Goal: Task Accomplishment & Management: Manage account settings

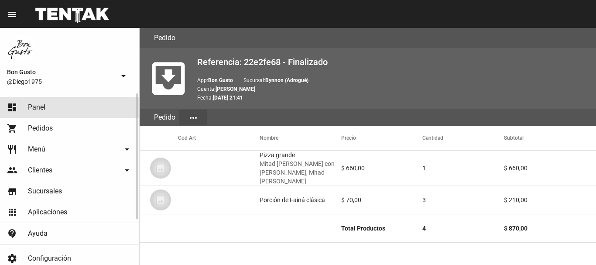
click at [53, 113] on link "dashboard Panel" at bounding box center [69, 107] width 139 height 21
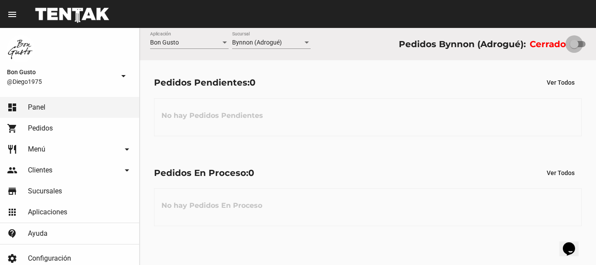
click at [579, 48] on label at bounding box center [577, 44] width 16 height 10
click at [574, 48] on input "checkbox" at bounding box center [573, 47] width 0 height 0
checkbox input "true"
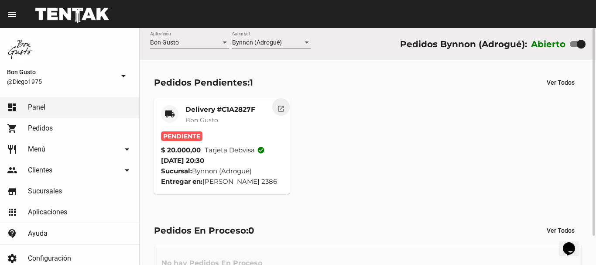
click at [280, 107] on mat-icon "open_in_new" at bounding box center [281, 107] width 8 height 8
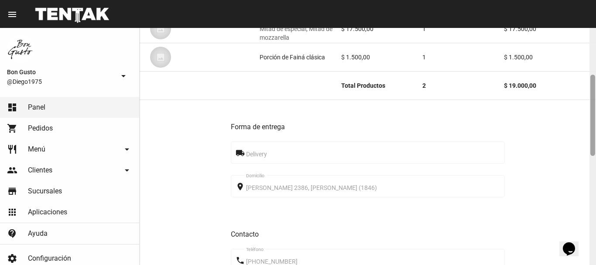
drag, startPoint x: 591, startPoint y: 37, endPoint x: 595, endPoint y: 85, distance: 47.7
click at [595, 85] on div at bounding box center [592, 146] width 7 height 237
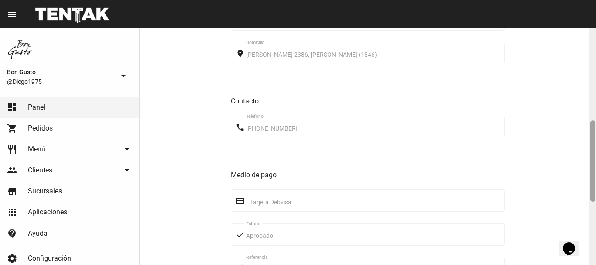
drag, startPoint x: 593, startPoint y: 85, endPoint x: 593, endPoint y: 131, distance: 45.4
click at [595, 131] on div at bounding box center [592, 146] width 7 height 237
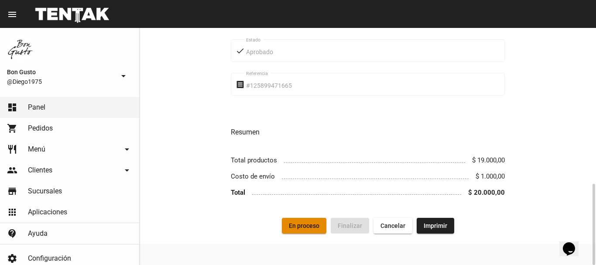
click at [295, 226] on span "En proceso" at bounding box center [304, 225] width 31 height 7
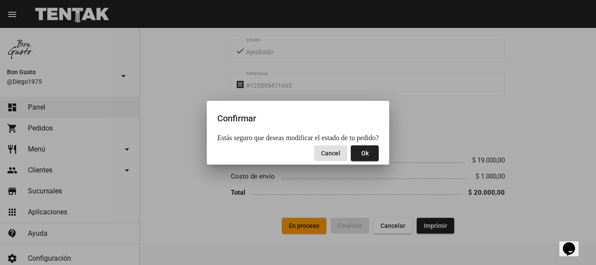
click at [361, 150] on span "Ok" at bounding box center [364, 153] width 7 height 7
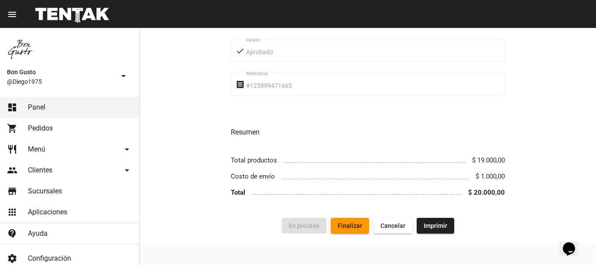
click at [357, 150] on div "Forma de entrega local_shipping Delivery [STREET_ADDRESS][PERSON_NAME][PERSON_N…" at bounding box center [368, 1] width 274 height 414
drag, startPoint x: 354, startPoint y: 148, endPoint x: 79, endPoint y: 61, distance: 287.9
click at [312, 122] on div "Forma de entrega local_shipping Delivery [STREET_ADDRESS][PERSON_NAME][PERSON_N…" at bounding box center [368, 1] width 274 height 414
click at [185, 102] on div "Forma de entrega local_shipping Delivery [STREET_ADDRESS][PERSON_NAME][PERSON_N…" at bounding box center [368, 0] width 456 height 435
click at [55, 123] on link "shopping_cart Pedidos" at bounding box center [69, 128] width 139 height 21
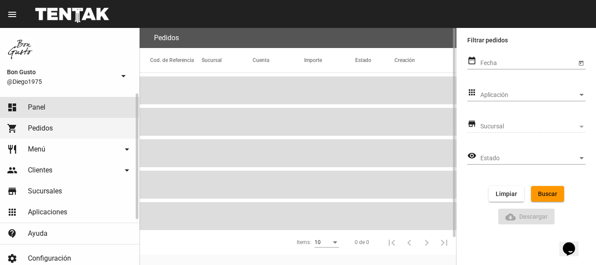
click at [53, 111] on link "dashboard Panel" at bounding box center [69, 107] width 139 height 21
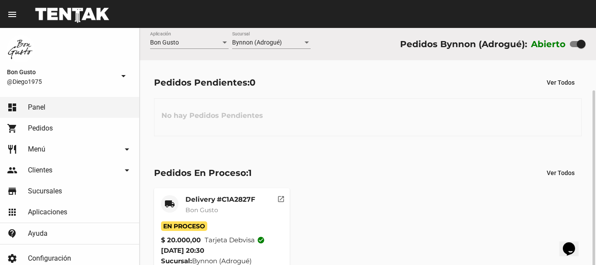
scroll to position [33, 0]
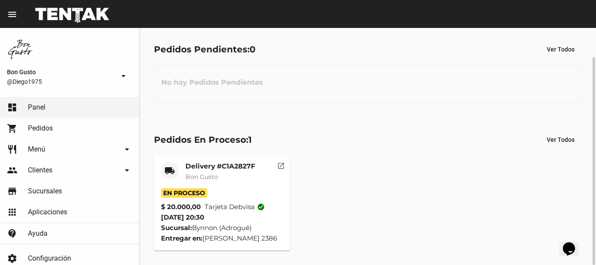
click at [252, 178] on mat-card-header "local_shipping Delivery #C1A2827F Bon Gusto" at bounding box center [222, 175] width 122 height 26
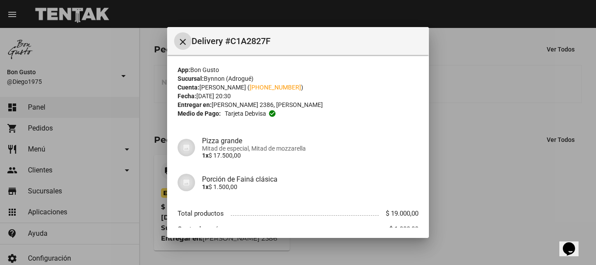
scroll to position [55, 0]
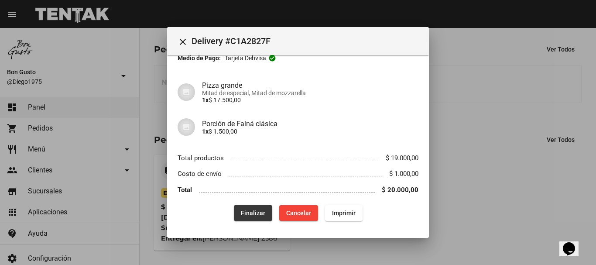
click at [239, 220] on button "Finalizar" at bounding box center [253, 213] width 38 height 16
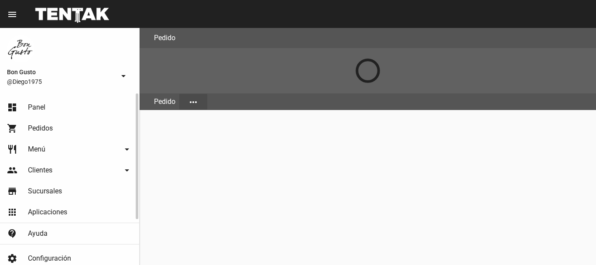
click at [43, 105] on span "Panel" at bounding box center [36, 107] width 17 height 9
